Goal: Find contact information: Find contact information

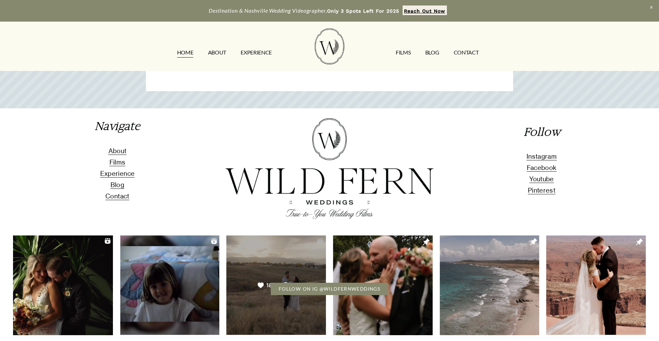
scroll to position [2825, 0]
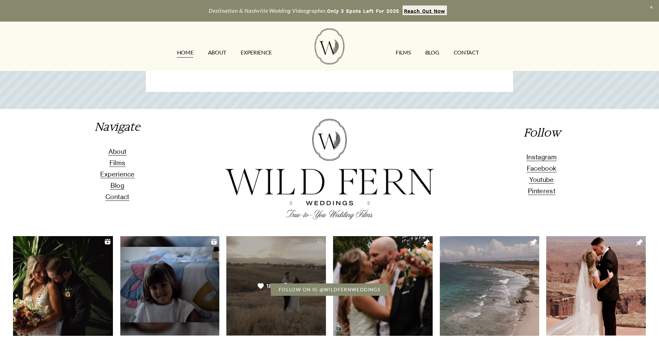
click at [303, 284] on link "FOLLOW ON IG @WILDFERNWEDDINGS" at bounding box center [330, 290] width 118 height 12
click at [117, 193] on span "Contact" at bounding box center [117, 197] width 24 height 8
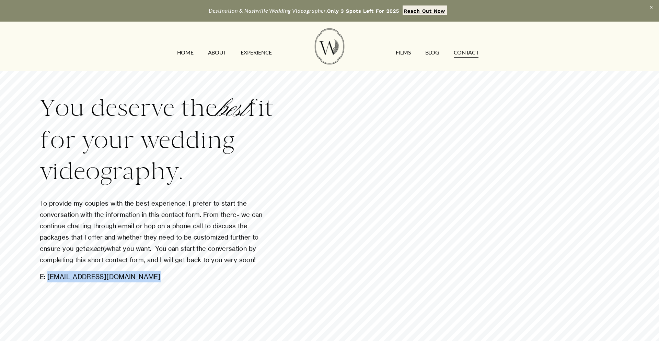
drag, startPoint x: 146, startPoint y: 278, endPoint x: 101, endPoint y: 163, distance: 124.3
click at [48, 280] on p "E: [EMAIL_ADDRESS][DOMAIN_NAME]" at bounding box center [157, 276] width 235 height 11
copy p "[EMAIL_ADDRESS][DOMAIN_NAME]"
